Goal: Task Accomplishment & Management: Manage account settings

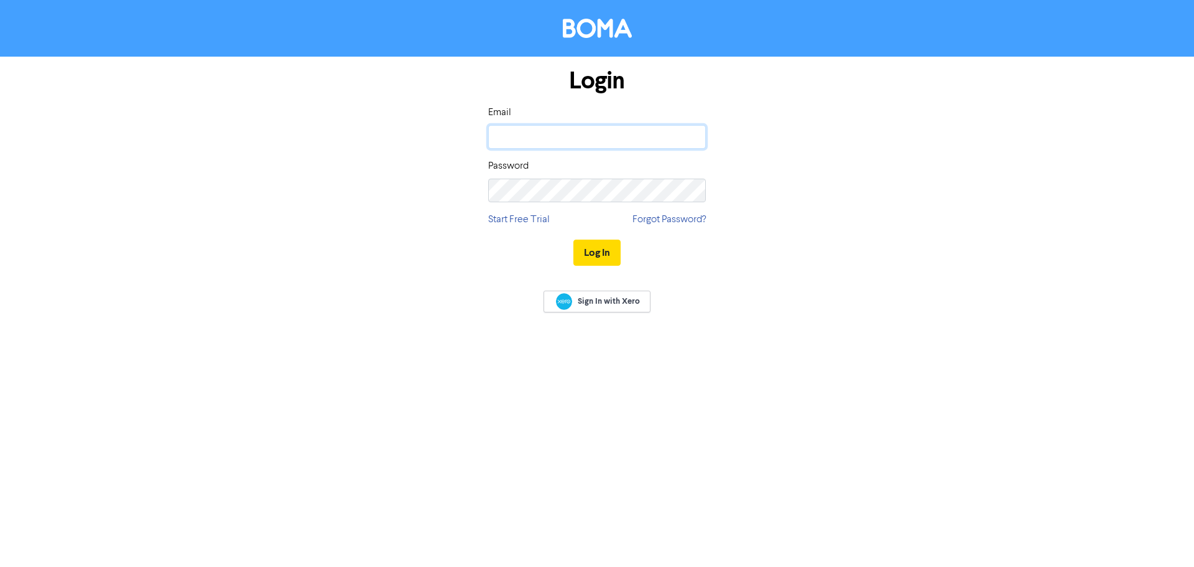
type input "[EMAIL_ADDRESS][DOMAIN_NAME]"
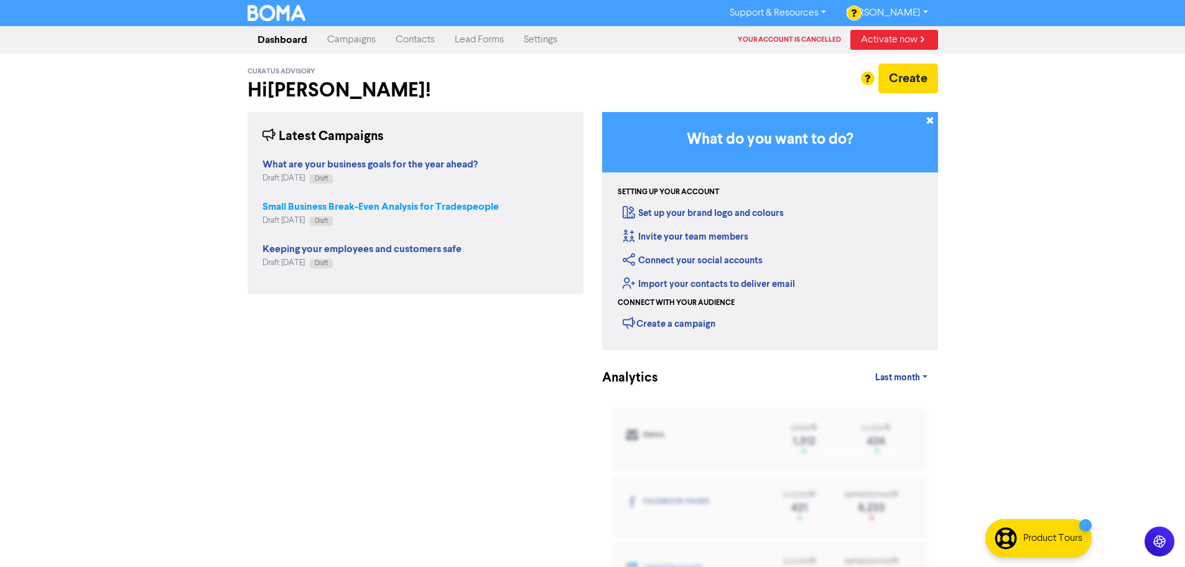
click at [465, 205] on strong "Small Business Break-Even Analysis for Tradespeople" at bounding box center [380, 206] width 236 height 12
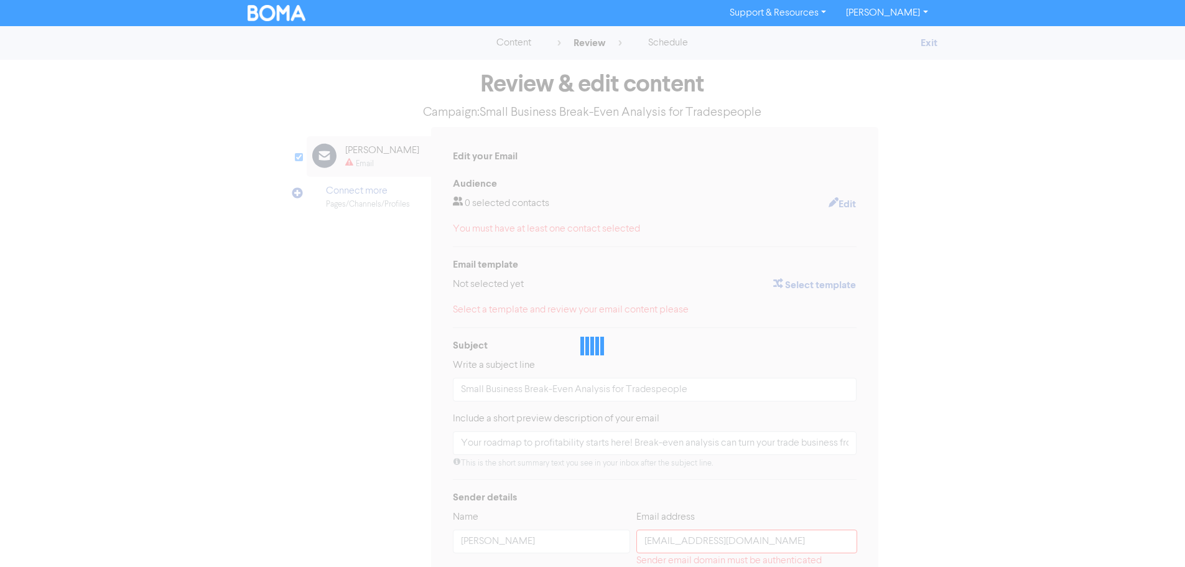
type input "Your roadmap to profitability starts here! Break-even analysis can turn your tr…"
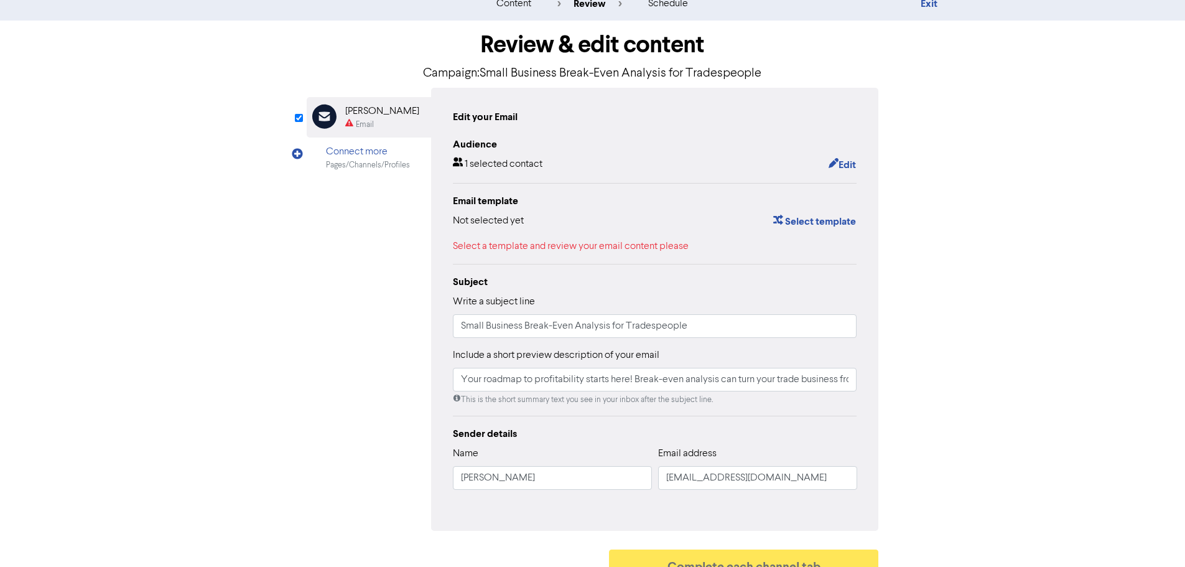
scroll to position [60, 0]
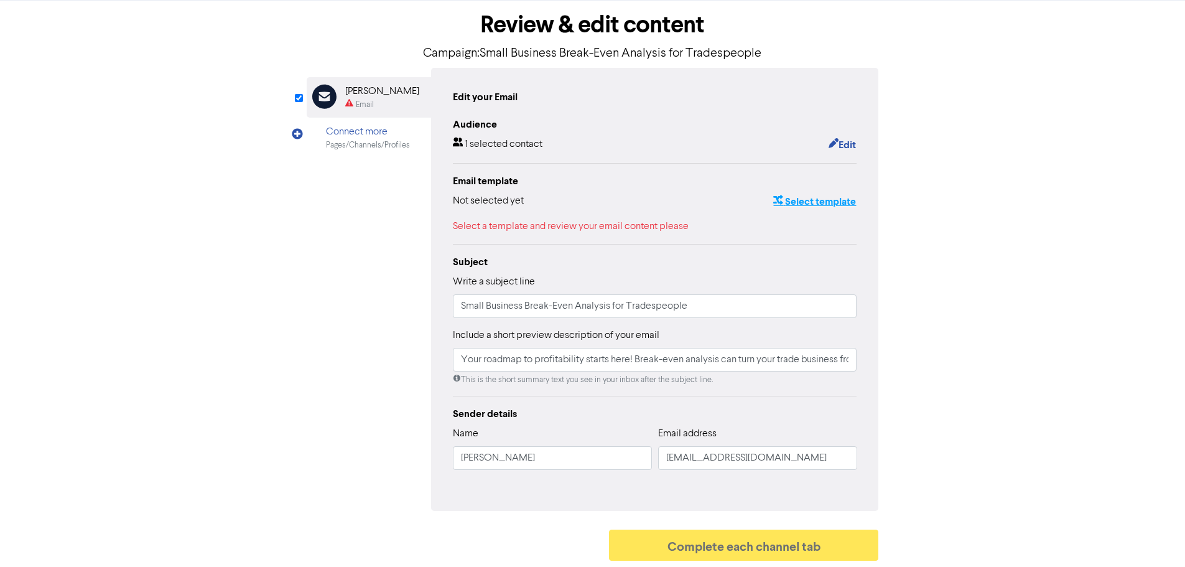
click at [828, 202] on button "Select template" at bounding box center [814, 201] width 84 height 16
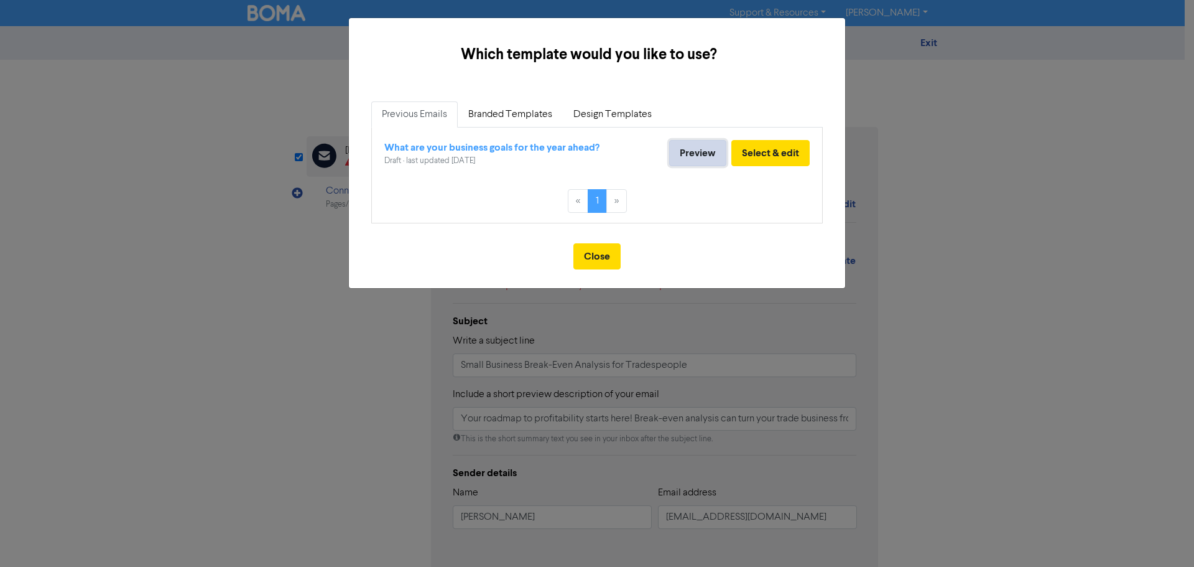
click at [712, 154] on link "Preview" at bounding box center [697, 153] width 57 height 26
click at [514, 114] on link "Branded Templates" at bounding box center [510, 114] width 105 height 26
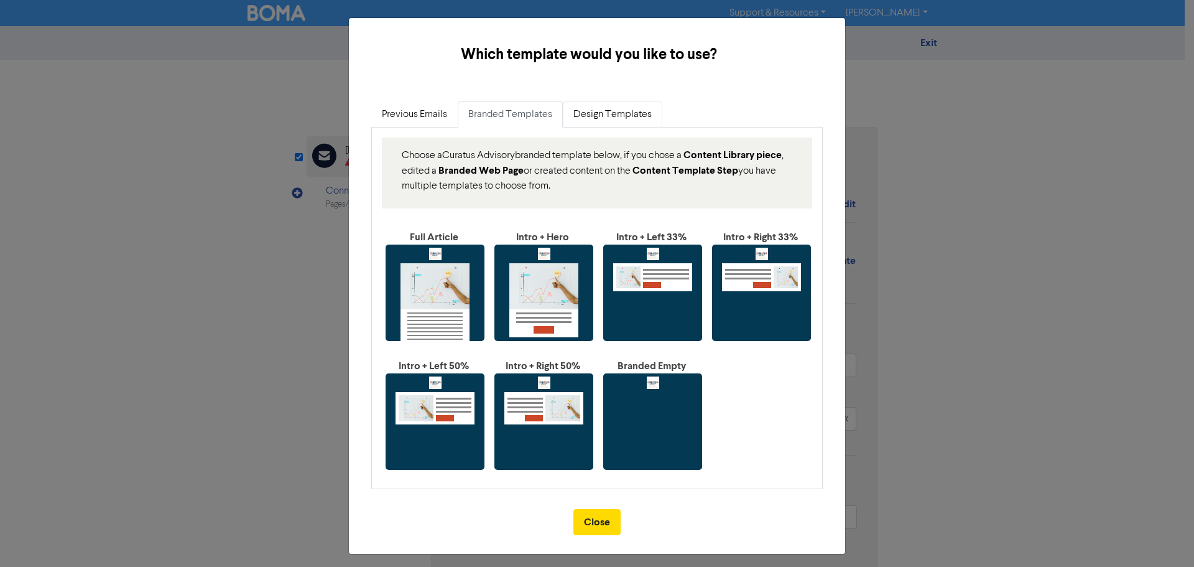
click at [608, 118] on link "Design Templates" at bounding box center [613, 114] width 100 height 26
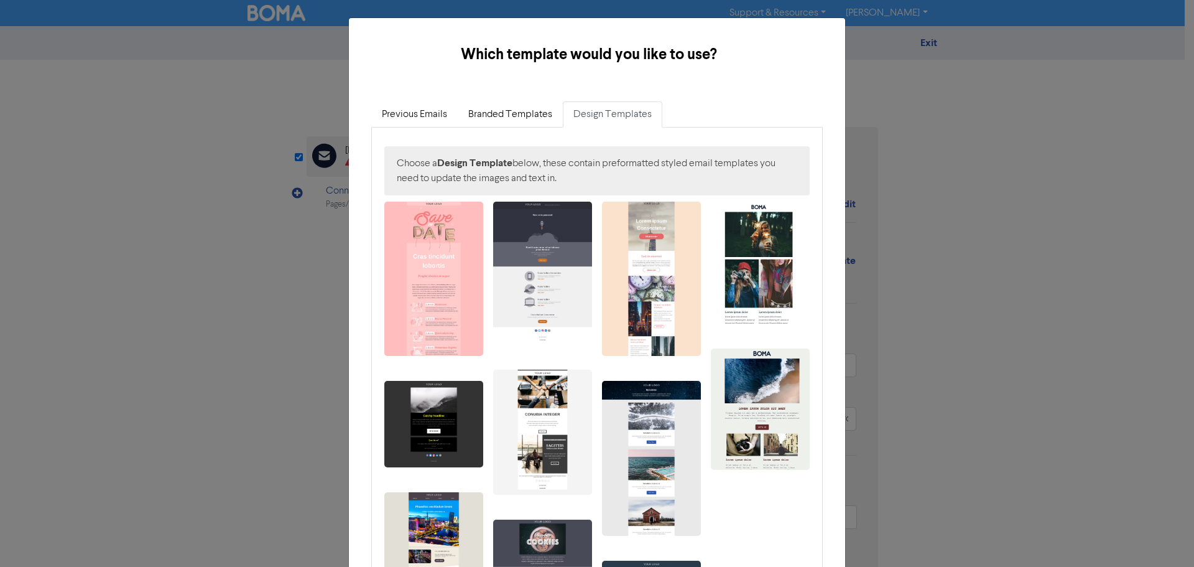
drag, startPoint x: 979, startPoint y: 272, endPoint x: 968, endPoint y: 262, distance: 14.5
click at [979, 271] on div "Which template would you like to use? × Previous Emails Branded Templates Desig…" at bounding box center [597, 283] width 1194 height 567
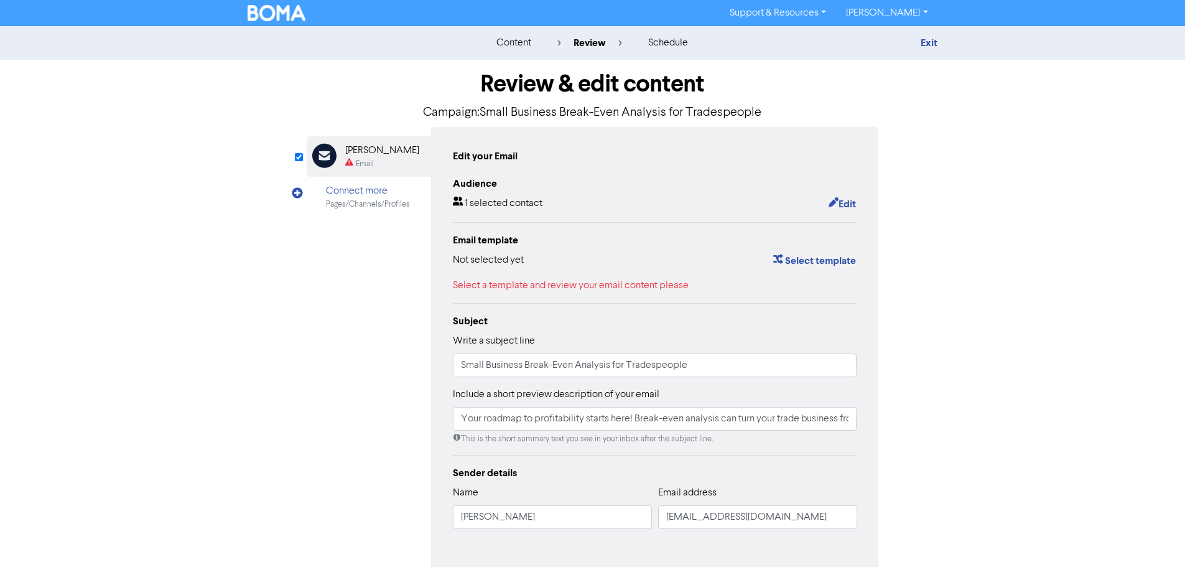
click at [524, 44] on div "content" at bounding box center [513, 42] width 35 height 15
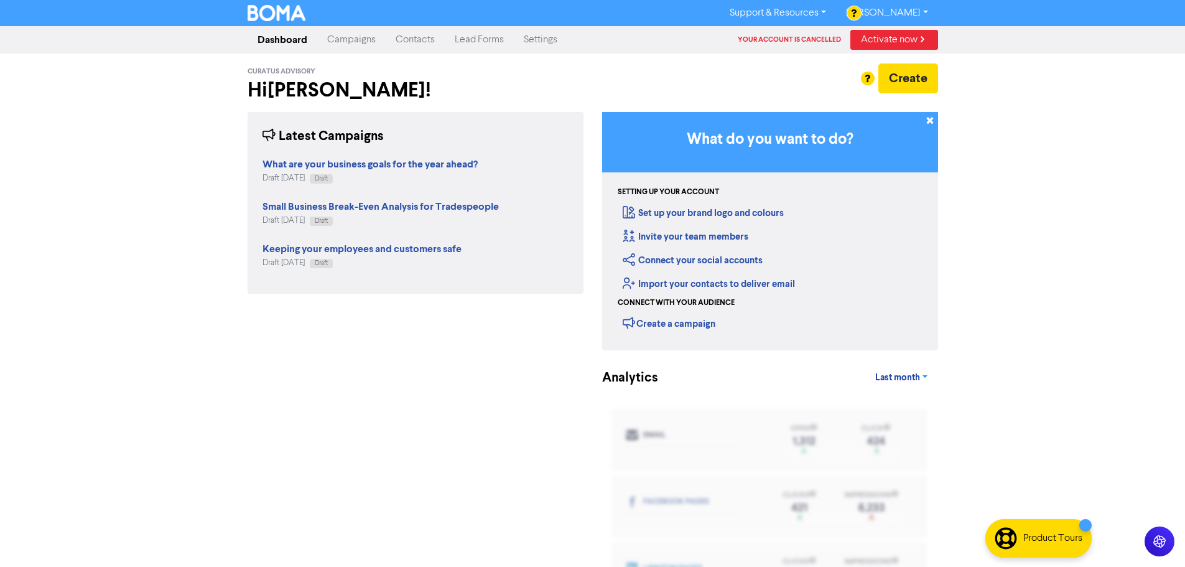
click at [906, 381] on span "Last month" at bounding box center [897, 377] width 45 height 11
click at [973, 367] on div "Support & Resources Video Tutorials FAQ & Guides Marketing Education [PERSON_NA…" at bounding box center [592, 283] width 1185 height 567
click at [357, 42] on link "Campaigns" at bounding box center [351, 39] width 68 height 25
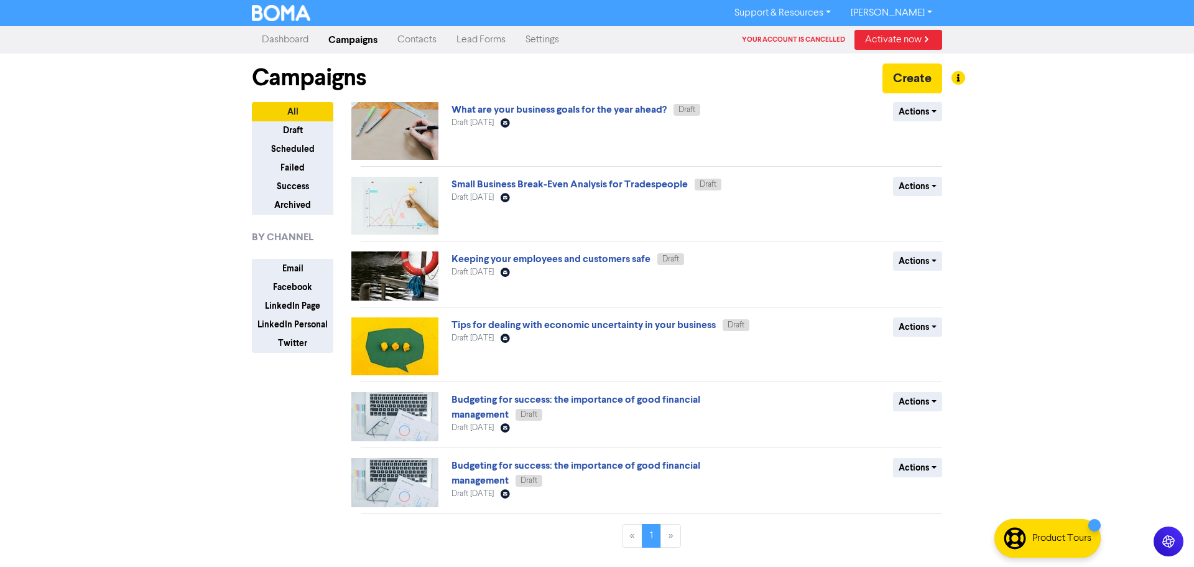
click at [548, 40] on link "Settings" at bounding box center [542, 39] width 53 height 25
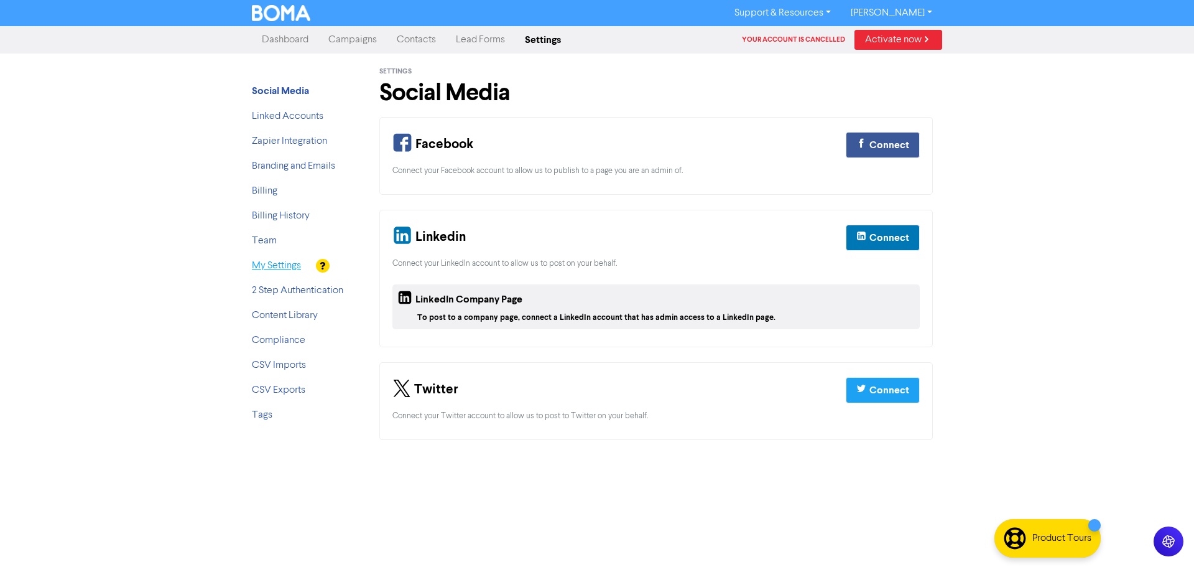
click at [286, 267] on link "My Settings" at bounding box center [276, 266] width 49 height 10
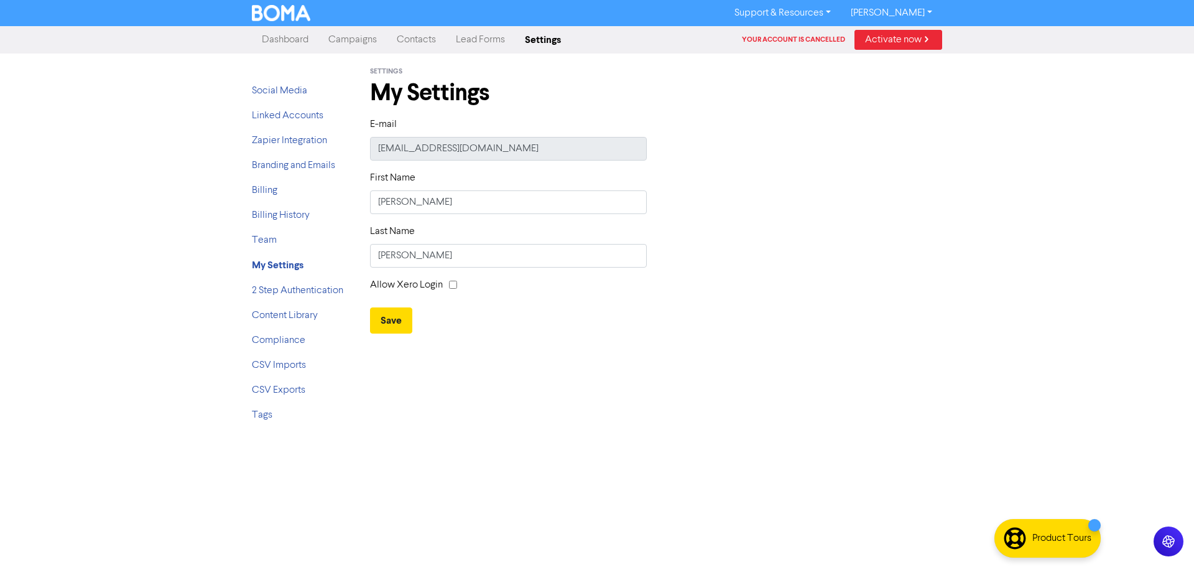
click at [916, 17] on link "[PERSON_NAME]" at bounding box center [891, 13] width 101 height 20
click at [889, 40] on button "Log Out" at bounding box center [891, 37] width 98 height 15
